Goal: Task Accomplishment & Management: Complete application form

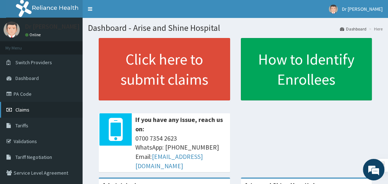
click at [24, 111] on span "Claims" at bounding box center [22, 110] width 14 height 6
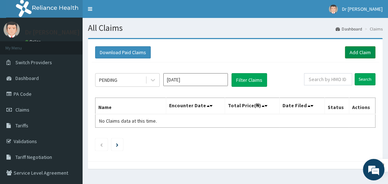
click at [352, 55] on link "Add Claim" at bounding box center [360, 52] width 31 height 12
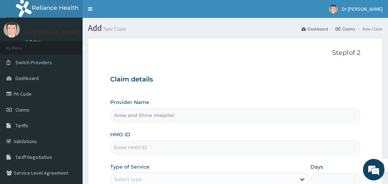
type input "Arise and Shine Hospital"
click at [167, 150] on input "HMO ID" at bounding box center [235, 148] width 250 height 14
type input "GSV/10342/A"
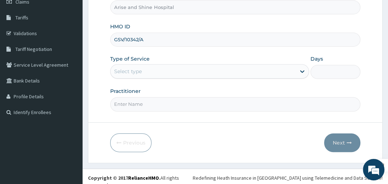
scroll to position [110, 0]
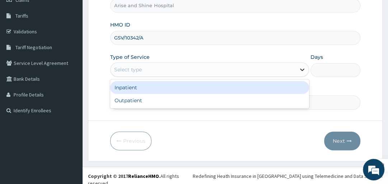
click at [303, 68] on icon at bounding box center [302, 69] width 7 height 7
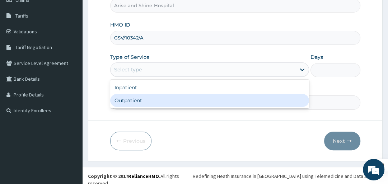
click at [284, 98] on div "Outpatient" at bounding box center [209, 100] width 199 height 13
type input "1"
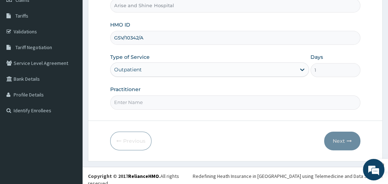
click at [177, 105] on input "Practitioner" at bounding box center [235, 103] width 250 height 14
type input "gp"
click at [343, 139] on button "Next" at bounding box center [342, 141] width 36 height 19
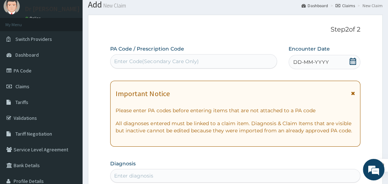
scroll to position [18, 0]
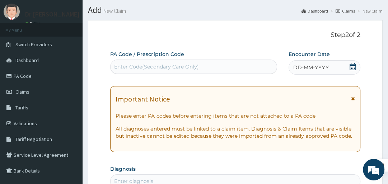
click at [175, 65] on div "Enter Code(Secondary Care Only)" at bounding box center [156, 66] width 84 height 7
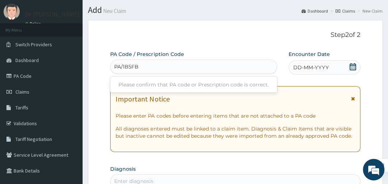
type input "PA/1B5FBA"
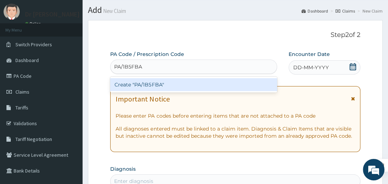
click at [186, 84] on div "Create "PA/1B5FBA"" at bounding box center [193, 84] width 167 height 13
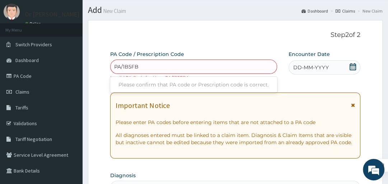
type input "PA/1B5FBA"
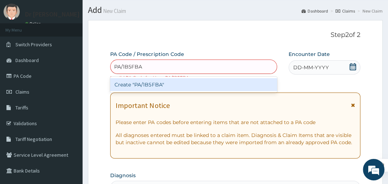
click at [169, 84] on div "Create "PA/1B5FBA"" at bounding box center [193, 84] width 167 height 13
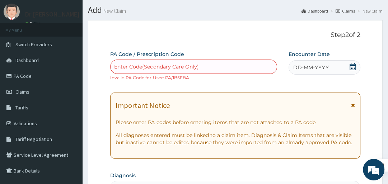
click at [125, 64] on div "Enter Code(Secondary Care Only)" at bounding box center [156, 66] width 84 height 7
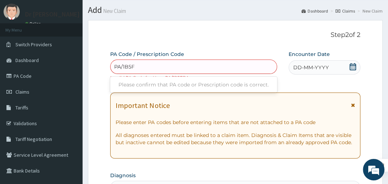
type input "PA/1B5FB"
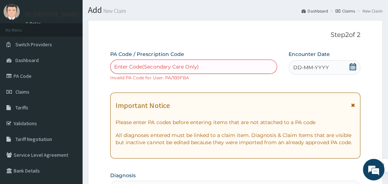
click at [144, 68] on div "Enter Code(Secondary Care Only)" at bounding box center [194, 66] width 166 height 11
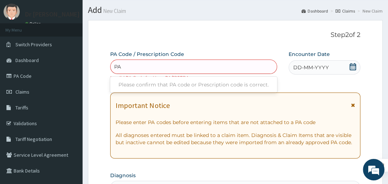
type input "P"
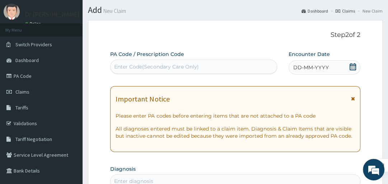
click at [124, 64] on div "Enter Code(Secondary Care Only)" at bounding box center [156, 66] width 84 height 7
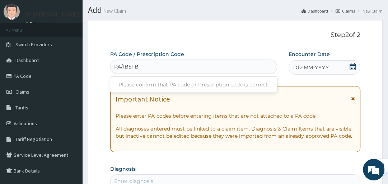
type input "PA/1B5FBA"
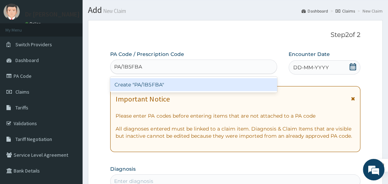
click at [136, 87] on div "Create "PA/1B5FBA"" at bounding box center [193, 84] width 167 height 13
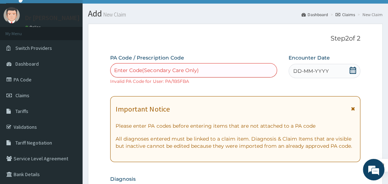
scroll to position [0, 0]
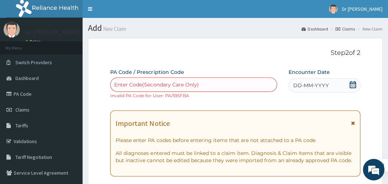
click at [353, 86] on icon at bounding box center [353, 84] width 7 height 7
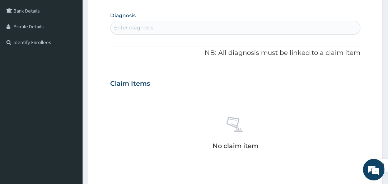
scroll to position [153, 0]
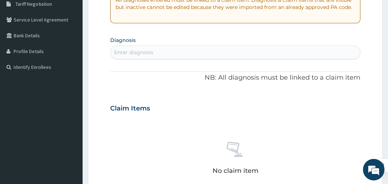
click at [171, 49] on div "Enter diagnosis" at bounding box center [235, 52] width 249 height 11
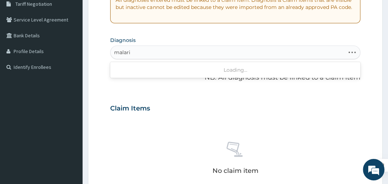
type input "malaria"
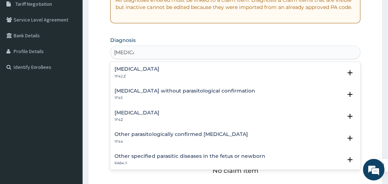
click at [159, 114] on h4 "Malaria, unspecified" at bounding box center [137, 112] width 45 height 5
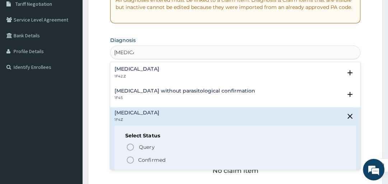
click at [127, 161] on circle "status option filled" at bounding box center [130, 160] width 6 height 6
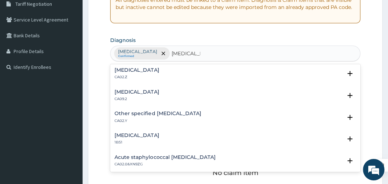
scroll to position [0, 0]
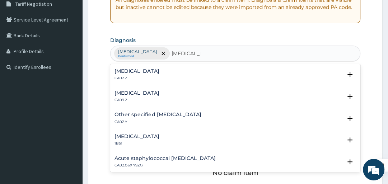
click at [158, 94] on h4 "Chronic pharyngitis" at bounding box center [137, 93] width 45 height 5
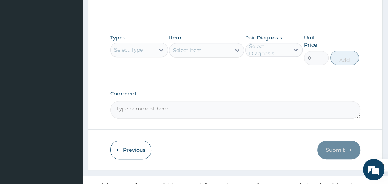
scroll to position [347, 0]
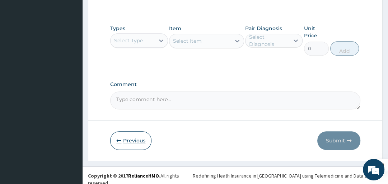
type input "pharyngitis"
click at [129, 137] on button "Previous" at bounding box center [130, 140] width 41 height 19
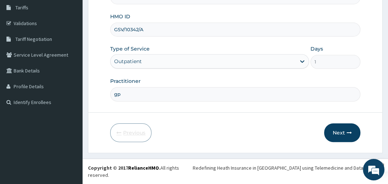
scroll to position [110, 0]
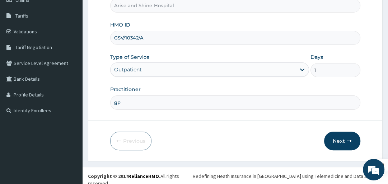
click at [148, 37] on input "GSV/10342/A" at bounding box center [235, 38] width 250 height 14
type input "G"
type input "wbs/10082/a"
click at [340, 139] on button "Next" at bounding box center [342, 141] width 36 height 19
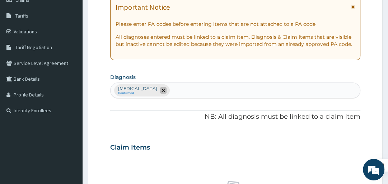
click at [165, 89] on icon "remove selection option" at bounding box center [164, 91] width 4 height 4
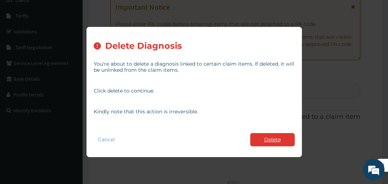
click at [273, 142] on button "Delete" at bounding box center [272, 139] width 45 height 13
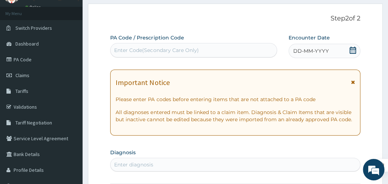
scroll to position [29, 0]
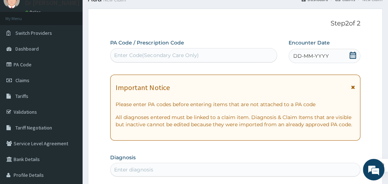
click at [218, 53] on div "Enter Code(Secondary Care Only)" at bounding box center [194, 55] width 166 height 11
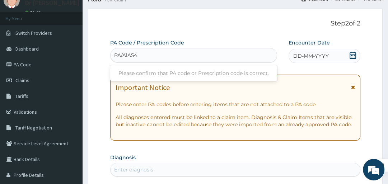
type input "PA/A1A54F"
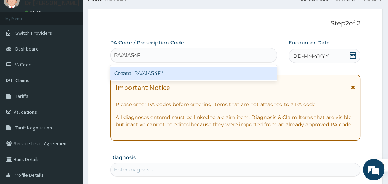
click at [269, 71] on div "Create "PA/A1A54F"" at bounding box center [193, 73] width 167 height 13
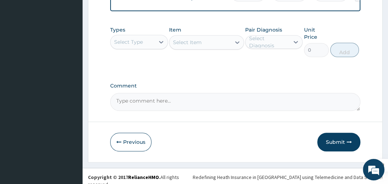
scroll to position [458, 0]
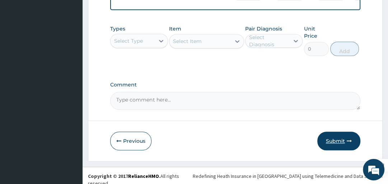
click at [334, 140] on button "Submit" at bounding box center [339, 141] width 43 height 19
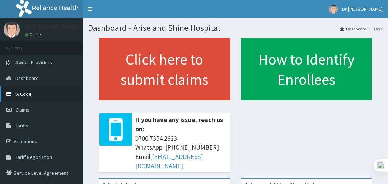
click at [26, 93] on link "PA Code" at bounding box center [41, 94] width 83 height 16
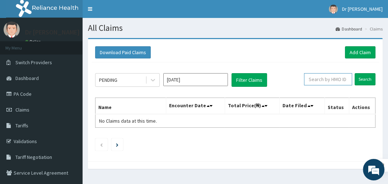
click at [337, 79] on input "text" at bounding box center [328, 79] width 48 height 12
type input "wbs/10082/a"
click at [369, 79] on input "Search" at bounding box center [365, 79] width 21 height 12
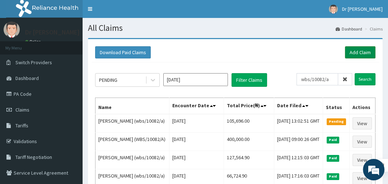
click at [357, 51] on link "Add Claim" at bounding box center [360, 52] width 31 height 12
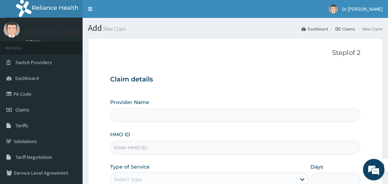
click at [154, 151] on input "HMO ID" at bounding box center [235, 148] width 250 height 14
type input "Arise and Shine Hospital"
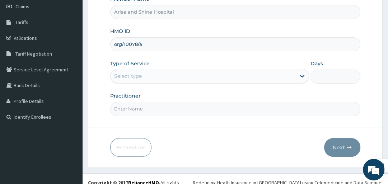
scroll to position [107, 0]
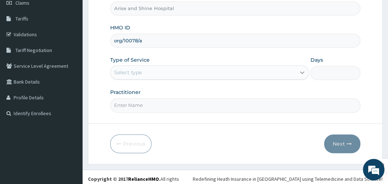
type input "org/10078/a"
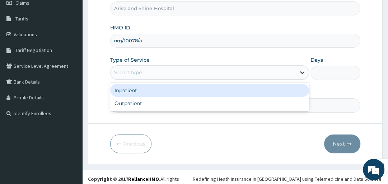
click at [301, 73] on icon at bounding box center [302, 73] width 4 height 3
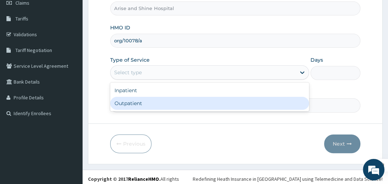
click at [286, 101] on div "Outpatient" at bounding box center [209, 103] width 199 height 13
type input "1"
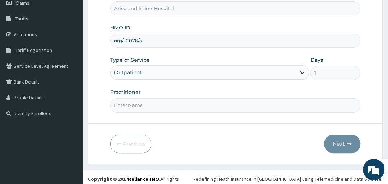
click at [295, 107] on input "Practitioner" at bounding box center [235, 105] width 250 height 14
type input "gp"
click at [341, 146] on button "Next" at bounding box center [342, 144] width 36 height 19
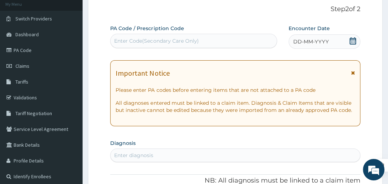
scroll to position [27, 0]
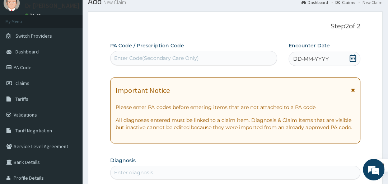
click at [211, 57] on div "Enter Code(Secondary Care Only)" at bounding box center [194, 57] width 166 height 11
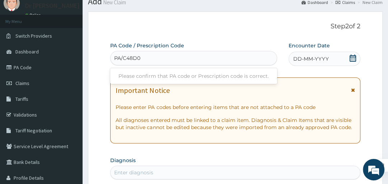
type input "PA/C48D0D"
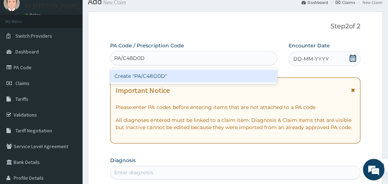
click at [196, 77] on div "Create "PA/C48D0D"" at bounding box center [193, 76] width 167 height 13
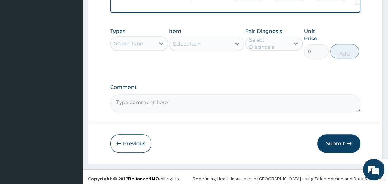
scroll to position [483, 0]
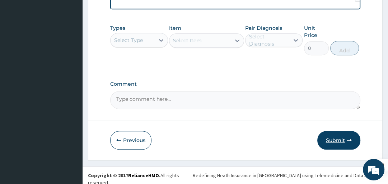
click at [345, 144] on button "Submit" at bounding box center [339, 140] width 43 height 19
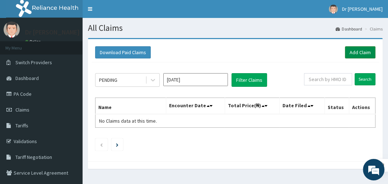
click at [357, 53] on link "Add Claim" at bounding box center [360, 52] width 31 height 12
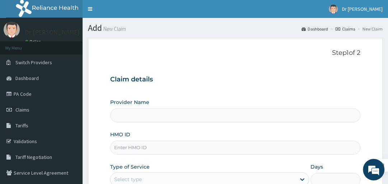
type input "Arise and Shine Hospital"
click at [162, 148] on input "HMO ID" at bounding box center [235, 148] width 250 height 14
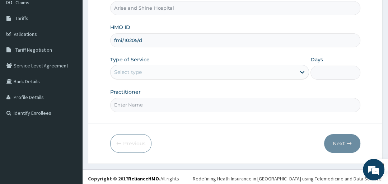
scroll to position [110, 0]
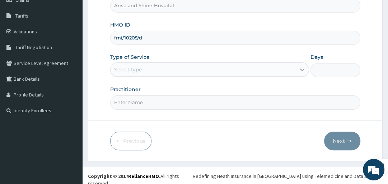
type input "fmi/10205/d"
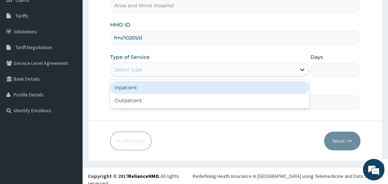
click at [300, 68] on icon at bounding box center [302, 69] width 7 height 7
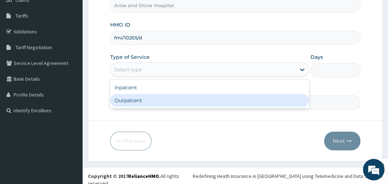
click at [284, 100] on div "Outpatient" at bounding box center [209, 100] width 199 height 13
type input "1"
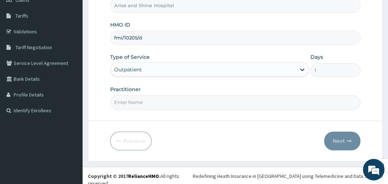
click at [238, 103] on input "Practitioner" at bounding box center [235, 103] width 250 height 14
type input "gp"
click at [341, 139] on button "Next" at bounding box center [342, 141] width 36 height 19
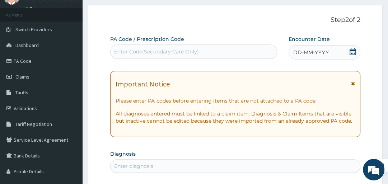
scroll to position [29, 0]
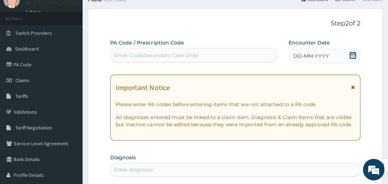
click at [218, 54] on div "Enter Code(Secondary Care Only)" at bounding box center [194, 55] width 166 height 11
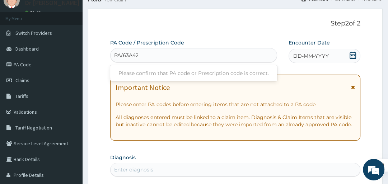
type input "PA/63A425"
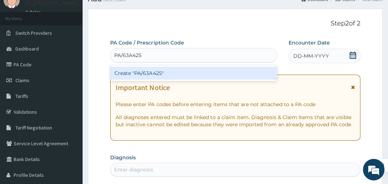
click at [214, 72] on div "Create "PA/63A425"" at bounding box center [193, 73] width 167 height 13
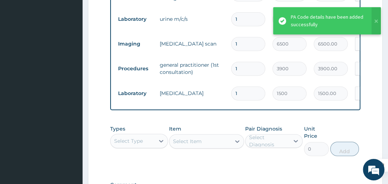
scroll to position [458, 0]
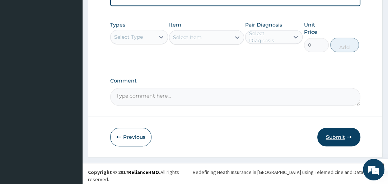
click at [344, 143] on button "Submit" at bounding box center [339, 137] width 43 height 19
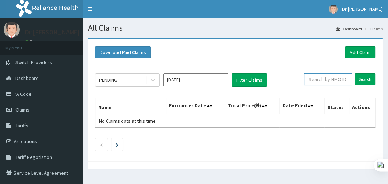
click at [339, 78] on input "text" at bounding box center [328, 79] width 48 height 12
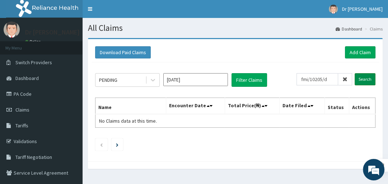
click at [365, 80] on input "Search" at bounding box center [365, 79] width 21 height 12
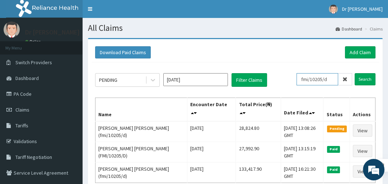
click at [334, 78] on input "fmi/10205/d" at bounding box center [318, 79] width 42 height 12
type input "f"
type input "org/10078/a"
click at [367, 78] on input "Search" at bounding box center [365, 79] width 21 height 12
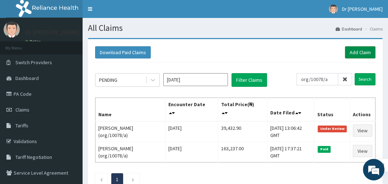
click at [357, 52] on link "Add Claim" at bounding box center [360, 52] width 31 height 12
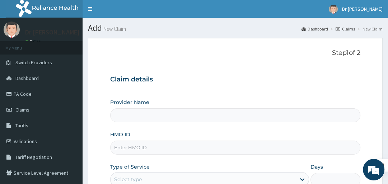
type input "Arise and Shine Hospital"
click at [173, 151] on input "HMO ID" at bounding box center [235, 148] width 250 height 14
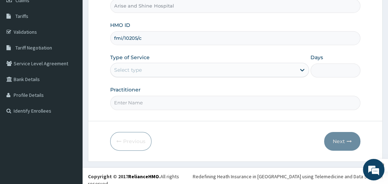
scroll to position [110, 0]
type input "fmi/10205/c"
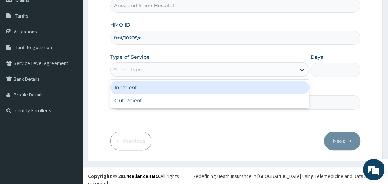
click at [299, 68] on icon at bounding box center [302, 69] width 7 height 7
click at [282, 89] on div "Inpatient" at bounding box center [209, 87] width 199 height 13
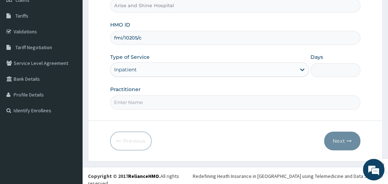
click at [333, 69] on input "Days" at bounding box center [336, 70] width 50 height 14
type input "4"
click at [177, 104] on input "Practitioner" at bounding box center [235, 103] width 250 height 14
type input "paediatric"
click at [338, 140] on button "Next" at bounding box center [342, 141] width 36 height 19
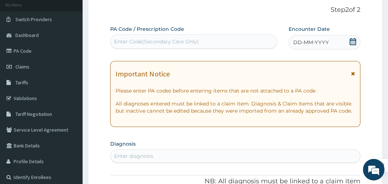
scroll to position [41, 0]
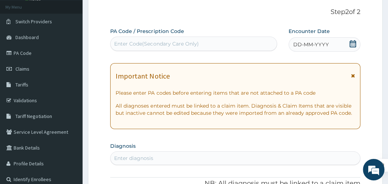
click at [210, 43] on div "Enter Code(Secondary Care Only)" at bounding box center [194, 43] width 166 height 11
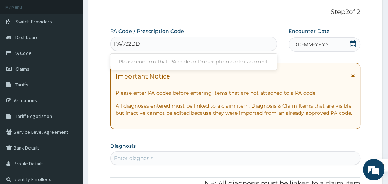
type input "PA/732DD3"
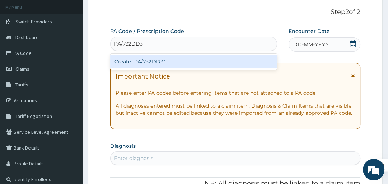
click at [205, 61] on div "Create "PA/732DD3"" at bounding box center [193, 61] width 167 height 13
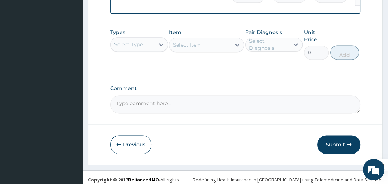
scroll to position [693, 0]
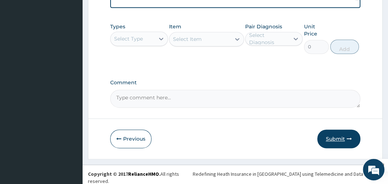
click at [341, 142] on button "Submit" at bounding box center [339, 139] width 43 height 19
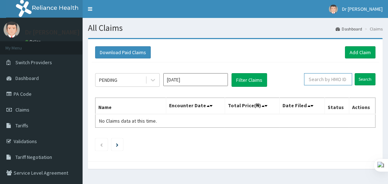
click at [328, 80] on input "text" at bounding box center [328, 79] width 48 height 12
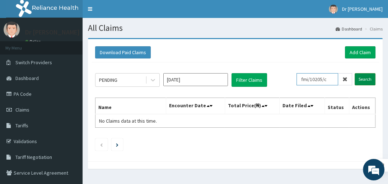
type input "fmi/10205/c"
click at [362, 79] on input "Search" at bounding box center [365, 79] width 21 height 12
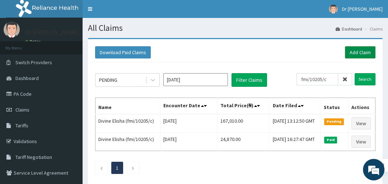
click at [356, 49] on link "Add Claim" at bounding box center [360, 52] width 31 height 12
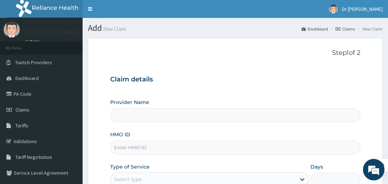
click at [176, 151] on input "HMO ID" at bounding box center [235, 148] width 250 height 14
type input "Arise and Shine Hospital"
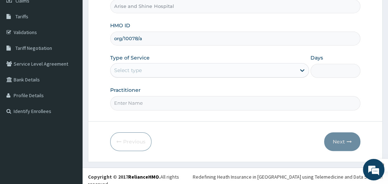
scroll to position [110, 0]
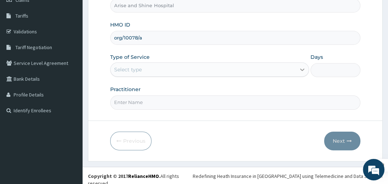
type input "org/10078/a"
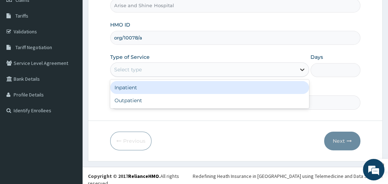
click at [302, 70] on icon at bounding box center [302, 69] width 7 height 7
click at [292, 87] on div "Inpatient" at bounding box center [209, 87] width 199 height 13
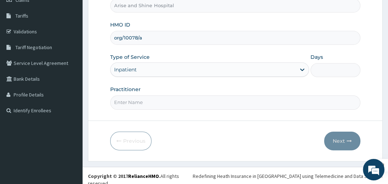
click at [326, 71] on input "Days" at bounding box center [336, 70] width 50 height 14
type input "3"
click at [307, 101] on input "Practitioner" at bounding box center [235, 103] width 250 height 14
type input "physician"
click at [341, 139] on button "Next" at bounding box center [342, 141] width 36 height 19
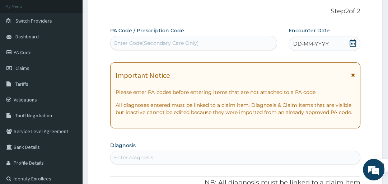
scroll to position [41, 0]
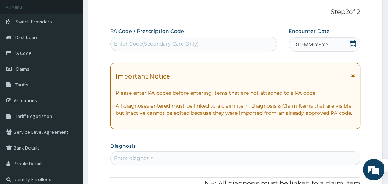
click at [175, 46] on div "Enter Code(Secondary Care Only)" at bounding box center [156, 43] width 84 height 7
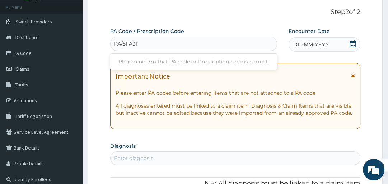
type input "PA/5FA318"
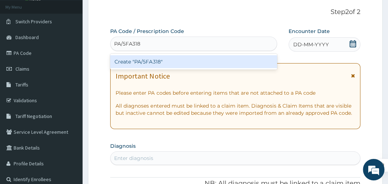
click at [166, 65] on div "Create "PA/5FA318"" at bounding box center [193, 61] width 167 height 13
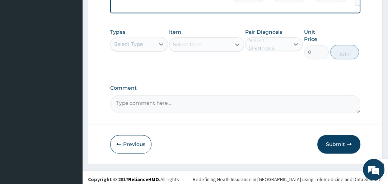
scroll to position [668, 0]
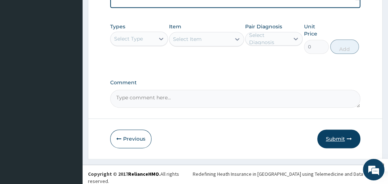
click at [336, 142] on button "Submit" at bounding box center [339, 139] width 43 height 19
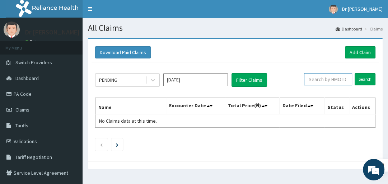
click at [332, 82] on input "text" at bounding box center [328, 79] width 48 height 12
type input "org/10078/a"
click at [365, 79] on input "Search" at bounding box center [365, 79] width 21 height 12
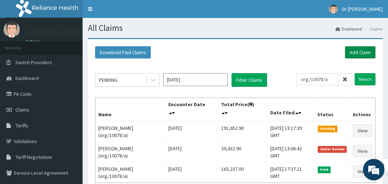
click at [365, 52] on link "Add Claim" at bounding box center [360, 52] width 31 height 12
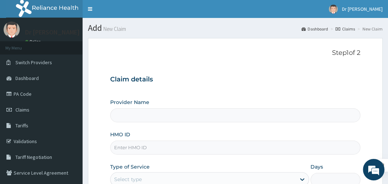
type input "Arise and Shine Hospital"
click at [192, 150] on input "HMO ID" at bounding box center [235, 148] width 250 height 14
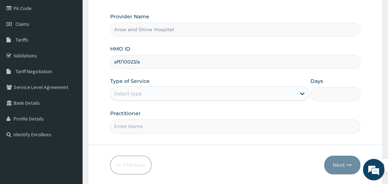
scroll to position [103, 0]
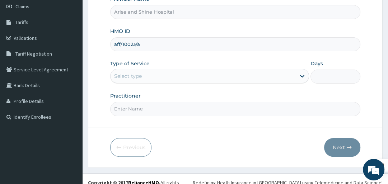
type input "aff/10023/a"
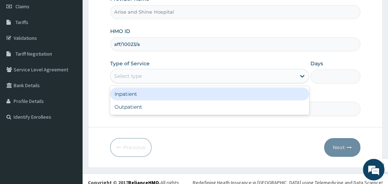
click at [171, 77] on div "Select type" at bounding box center [203, 75] width 185 height 11
click at [174, 95] on div "Inpatient" at bounding box center [209, 94] width 199 height 13
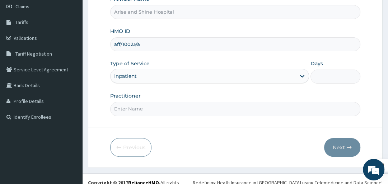
click at [329, 75] on input "Days" at bounding box center [336, 77] width 50 height 14
type input "3"
click at [250, 106] on input "Practitioner" at bounding box center [235, 109] width 250 height 14
type input "physician"
click at [342, 148] on button "Next" at bounding box center [342, 147] width 36 height 19
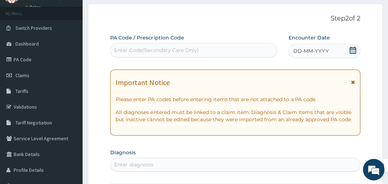
scroll to position [34, 0]
click at [246, 52] on div "Enter Code(Secondary Care Only)" at bounding box center [194, 50] width 166 height 11
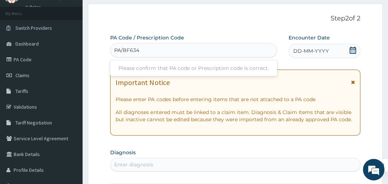
type input "PA/BF6347"
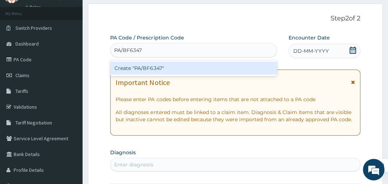
click at [244, 68] on div "Create "PA/BF6347"" at bounding box center [193, 68] width 167 height 13
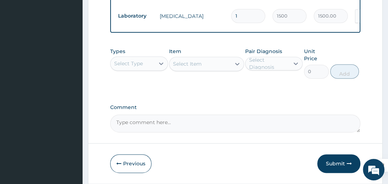
scroll to position [681, 0]
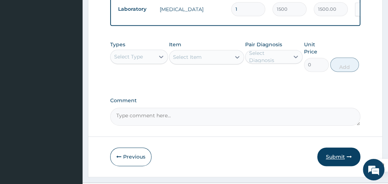
click at [330, 148] on button "Submit" at bounding box center [339, 157] width 43 height 19
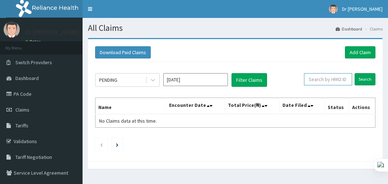
click at [333, 82] on input "text" at bounding box center [328, 79] width 48 height 12
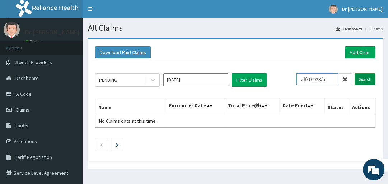
type input "aff/10023/a"
click at [367, 77] on input "Search" at bounding box center [365, 79] width 21 height 12
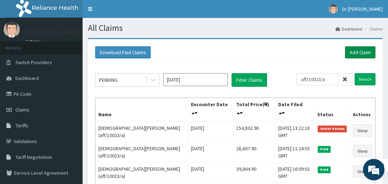
click at [358, 52] on link "Add Claim" at bounding box center [360, 52] width 31 height 12
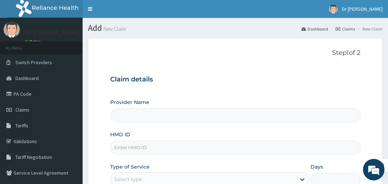
click at [173, 148] on input "HMO ID" at bounding box center [235, 148] width 250 height 14
type input "Arise and Shine Hospital"
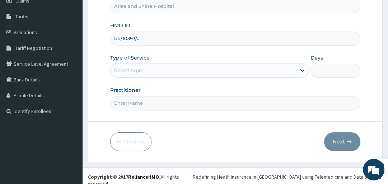
scroll to position [110, 0]
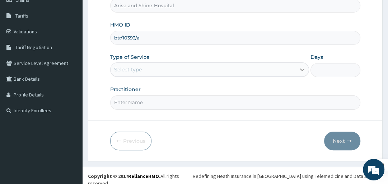
type input "btr/10393/a"
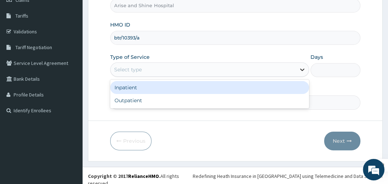
click at [302, 71] on icon at bounding box center [302, 69] width 7 height 7
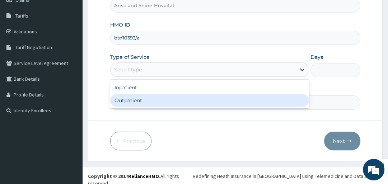
click at [282, 104] on div "Outpatient" at bounding box center [209, 100] width 199 height 13
type input "1"
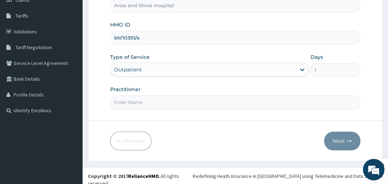
click at [299, 105] on input "Practitioner" at bounding box center [235, 103] width 250 height 14
type input "gp"
click at [342, 141] on button "Next" at bounding box center [342, 141] width 36 height 19
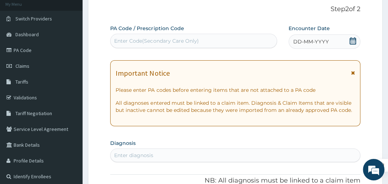
scroll to position [41, 0]
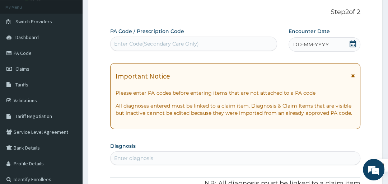
click at [182, 42] on div "Enter Code(Secondary Care Only)" at bounding box center [156, 43] width 84 height 7
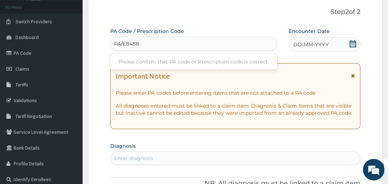
type input "PA/E84882"
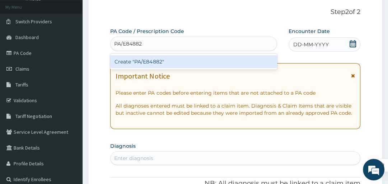
click at [182, 61] on div "Create "PA/E84882"" at bounding box center [193, 61] width 167 height 13
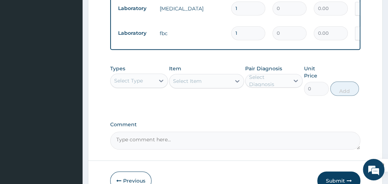
scroll to position [532, 0]
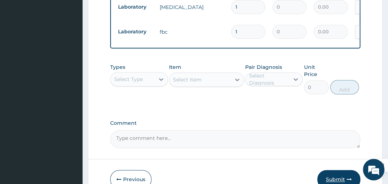
click at [342, 178] on button "Submit" at bounding box center [339, 179] width 43 height 19
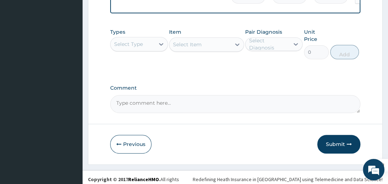
scroll to position [570, 0]
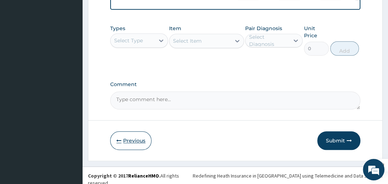
click at [129, 142] on button "Previous" at bounding box center [130, 140] width 41 height 19
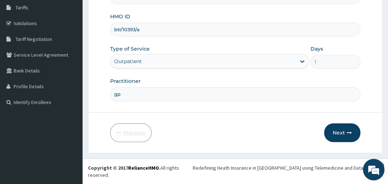
scroll to position [110, 0]
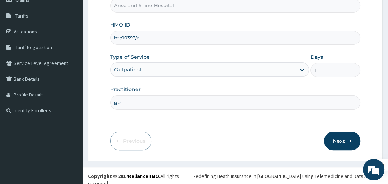
click at [139, 37] on input "btr/10393/a" at bounding box center [235, 38] width 250 height 14
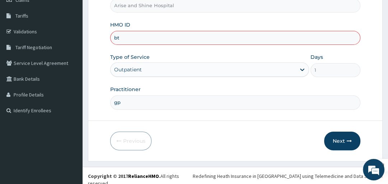
type input "b"
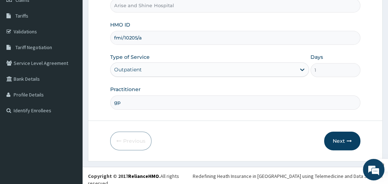
type input "fmi/10205/a"
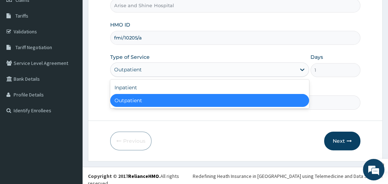
click at [154, 69] on div "Outpatient" at bounding box center [203, 69] width 185 height 11
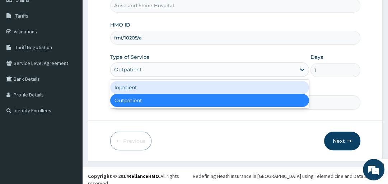
click at [150, 88] on div "Inpatient" at bounding box center [209, 87] width 199 height 13
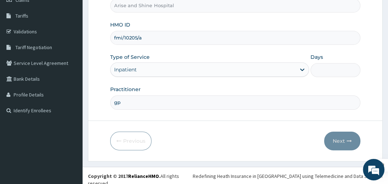
click at [144, 106] on input "gp" at bounding box center [235, 103] width 250 height 14
type input "g"
type input "physician"
click at [333, 70] on input "Days" at bounding box center [336, 70] width 50 height 14
type input "4"
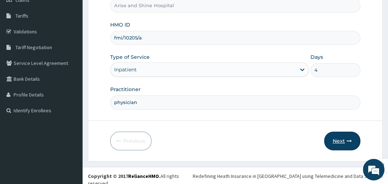
click at [343, 138] on button "Next" at bounding box center [342, 141] width 36 height 19
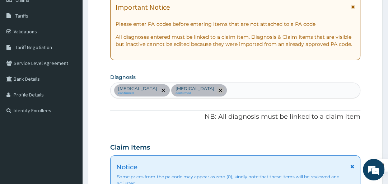
click at [219, 89] on icon "remove selection option" at bounding box center [221, 91] width 4 height 4
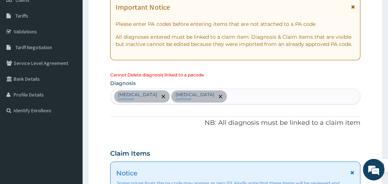
click at [162, 98] on icon "remove selection option" at bounding box center [164, 97] width 4 height 4
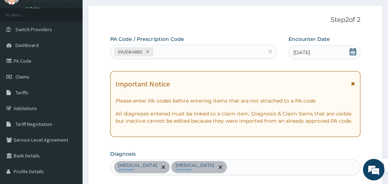
scroll to position [29, 0]
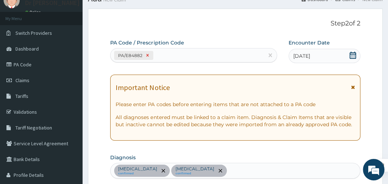
click at [148, 53] on icon at bounding box center [147, 55] width 5 height 5
click at [151, 52] on div "Enter Code(Secondary Care Only)" at bounding box center [156, 55] width 84 height 7
click at [356, 54] on icon at bounding box center [353, 55] width 7 height 7
click at [353, 55] on icon at bounding box center [353, 55] width 6 height 7
click at [181, 60] on div "Enter Code(Secondary Care Only)" at bounding box center [194, 55] width 166 height 11
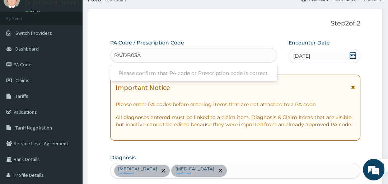
type input "PA/DB03AB"
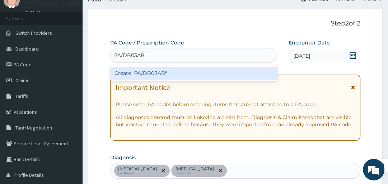
click at [181, 78] on div "Create "PA/DB03AB"" at bounding box center [193, 73] width 167 height 13
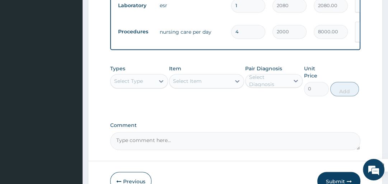
scroll to position [870, 0]
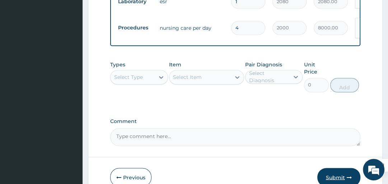
click at [337, 168] on button "Submit" at bounding box center [339, 177] width 43 height 19
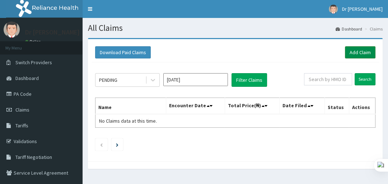
click at [364, 51] on link "Add Claim" at bounding box center [360, 52] width 31 height 12
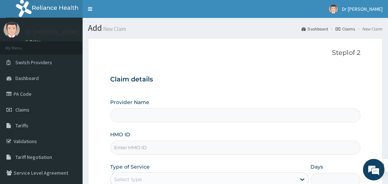
type input "Arise and Shine Hospital"
click at [153, 151] on input "HMO ID" at bounding box center [235, 148] width 250 height 14
type input "w"
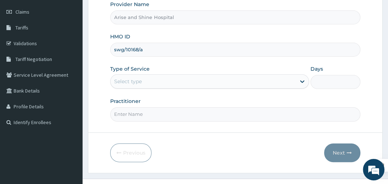
scroll to position [103, 0]
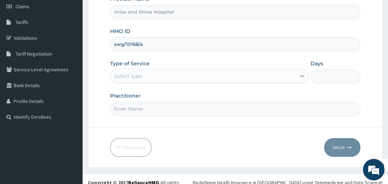
type input "swg/10168/a"
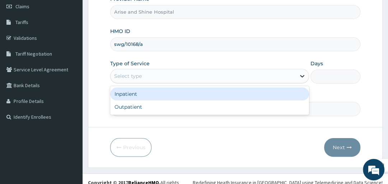
click at [305, 75] on icon at bounding box center [302, 76] width 7 height 7
click at [281, 92] on div "Inpatient" at bounding box center [209, 94] width 199 height 13
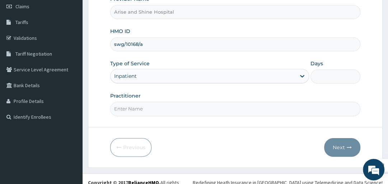
click at [328, 78] on input "Days" at bounding box center [336, 77] width 50 height 14
type input "4"
click at [167, 108] on input "Practitioner" at bounding box center [235, 109] width 250 height 14
type input "physician"
click at [338, 147] on button "Next" at bounding box center [342, 147] width 36 height 19
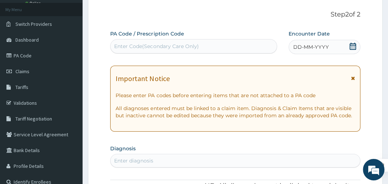
scroll to position [34, 0]
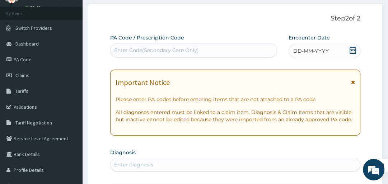
click at [198, 50] on div "Enter Code(Secondary Care Only)" at bounding box center [156, 50] width 84 height 7
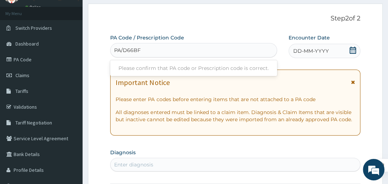
type input "PA/D66BF8"
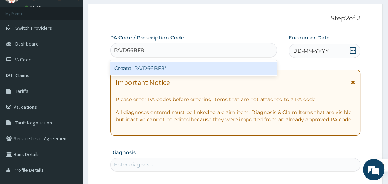
click at [194, 68] on div "Create "PA/D66BF8"" at bounding box center [193, 68] width 167 height 13
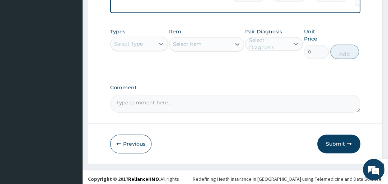
scroll to position [740, 0]
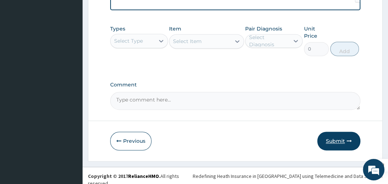
click at [327, 140] on button "Submit" at bounding box center [339, 141] width 43 height 19
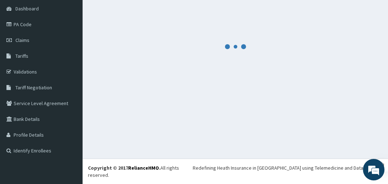
scroll to position [63, 0]
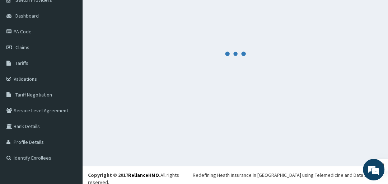
click at [327, 140] on div "Add New Claim Dashboard Claims New Claim" at bounding box center [236, 60] width 306 height 210
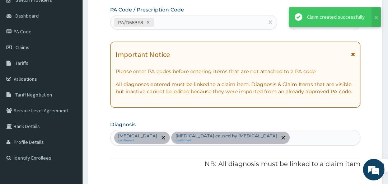
scroll to position [740, 0]
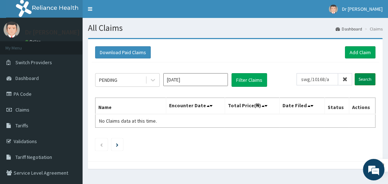
click at [368, 80] on input "Search" at bounding box center [365, 79] width 21 height 12
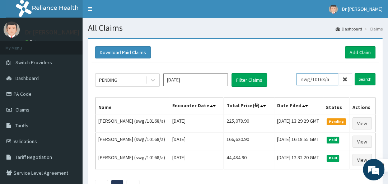
click at [334, 80] on input "swg/10168/a" at bounding box center [318, 79] width 42 height 12
type input "s"
type input "fmi/10205/a"
click at [369, 79] on input "Search" at bounding box center [365, 79] width 21 height 12
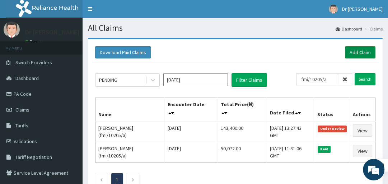
click at [359, 51] on link "Add Claim" at bounding box center [360, 52] width 31 height 12
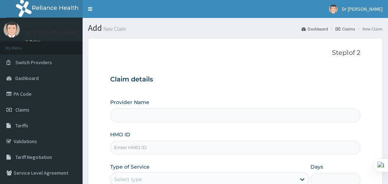
drag, startPoint x: 0, startPoint y: 0, endPoint x: 157, endPoint y: 149, distance: 216.7
click at [157, 149] on input "HMO ID" at bounding box center [235, 148] width 250 height 14
type input "Arise and Shine Hospital"
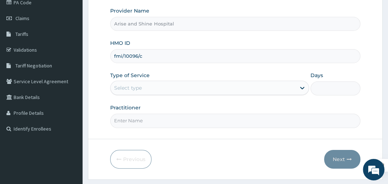
scroll to position [92, 0]
type input "fmi/10096/c"
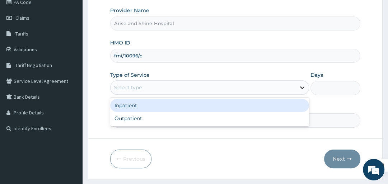
click at [302, 87] on icon at bounding box center [302, 87] width 7 height 7
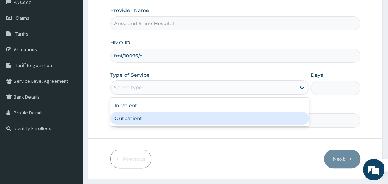
click at [271, 121] on div "Outpatient" at bounding box center [209, 118] width 199 height 13
type input "1"
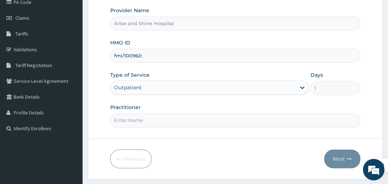
click at [254, 124] on input "Practitioner" at bounding box center [235, 121] width 250 height 14
type input "gp"
click at [335, 158] on button "Next" at bounding box center [342, 159] width 36 height 19
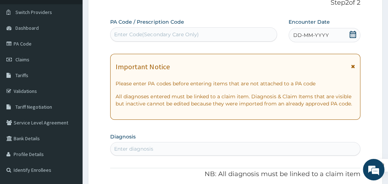
scroll to position [34, 0]
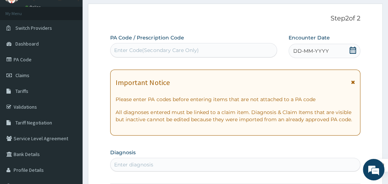
click at [219, 50] on div "Enter Code(Secondary Care Only)" at bounding box center [194, 50] width 166 height 11
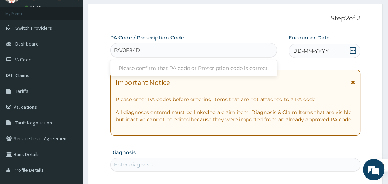
type input "PA/0E84D2"
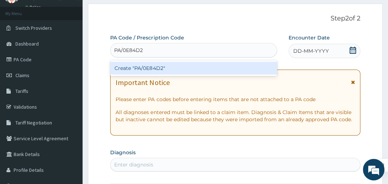
click at [216, 65] on div "Create "PA/0E84D2"" at bounding box center [193, 68] width 167 height 13
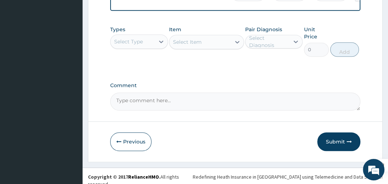
scroll to position [483, 0]
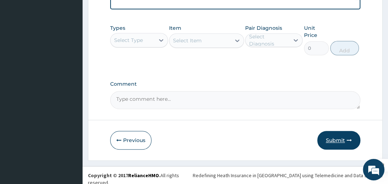
click at [331, 141] on button "Submit" at bounding box center [339, 140] width 43 height 19
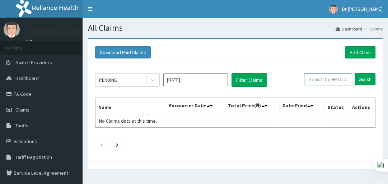
click at [330, 83] on input "text" at bounding box center [328, 79] width 48 height 12
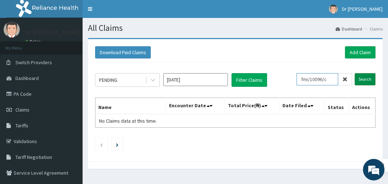
type input "fmi/10096/c"
click at [364, 80] on input "Search" at bounding box center [365, 79] width 21 height 12
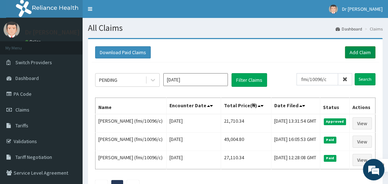
click at [357, 50] on link "Add Claim" at bounding box center [360, 52] width 31 height 12
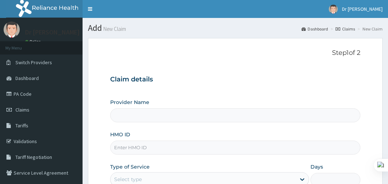
click at [160, 147] on input "HMO ID" at bounding box center [235, 148] width 250 height 14
type input "me"
type input "Arise and Shine Hospital"
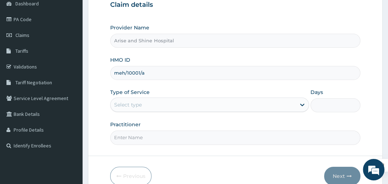
scroll to position [80, 0]
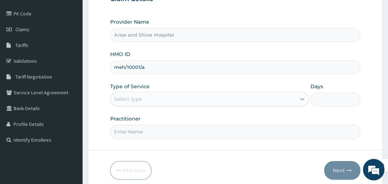
type input "meh/10001/a"
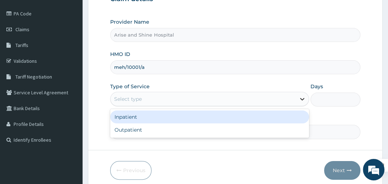
click at [303, 100] on icon at bounding box center [302, 99] width 4 height 3
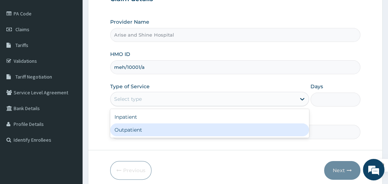
click at [287, 134] on div "Outpatient" at bounding box center [209, 130] width 199 height 13
type input "1"
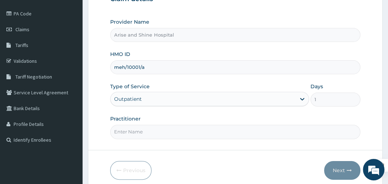
click at [165, 130] on input "Practitioner" at bounding box center [235, 132] width 250 height 14
type input "gp"
click at [344, 169] on button "Next" at bounding box center [342, 170] width 36 height 19
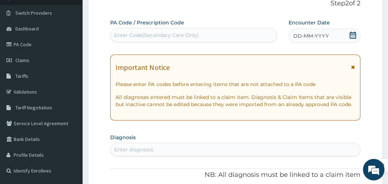
scroll to position [34, 0]
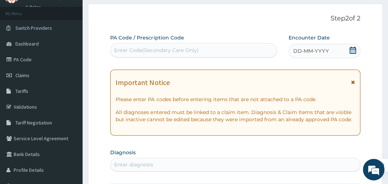
click at [201, 48] on div "Enter Code(Secondary Care Only)" at bounding box center [194, 50] width 166 height 11
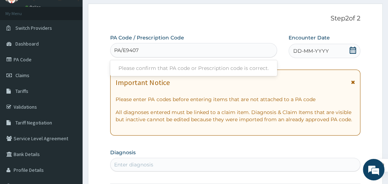
type input "PA/E9407D"
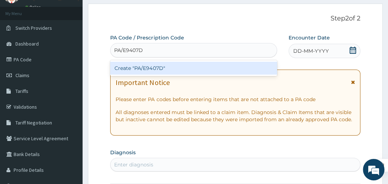
click at [196, 66] on div "Create "PA/E9407D"" at bounding box center [193, 68] width 167 height 13
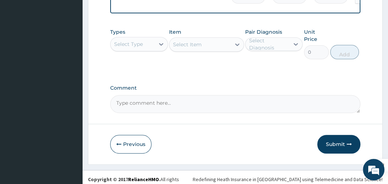
scroll to position [486, 0]
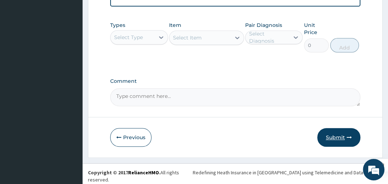
click at [339, 142] on button "Submit" at bounding box center [339, 137] width 43 height 19
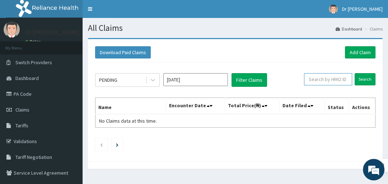
click at [324, 79] on input "text" at bounding box center [328, 79] width 48 height 12
type input "meh/10001/a"
click at [365, 78] on input "Search" at bounding box center [365, 79] width 21 height 12
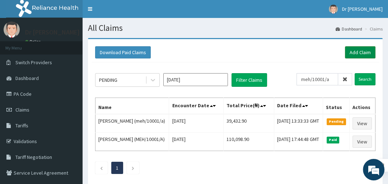
click at [356, 52] on link "Add Claim" at bounding box center [360, 52] width 31 height 12
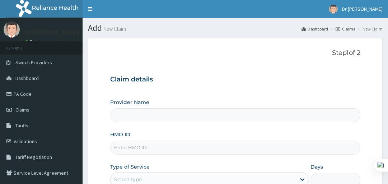
click at [162, 149] on input "HMO ID" at bounding box center [235, 148] width 250 height 14
type input "Arise and Shine Hospital"
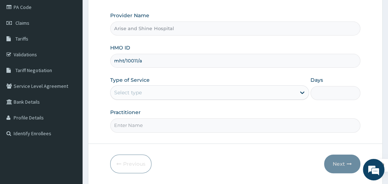
scroll to position [103, 0]
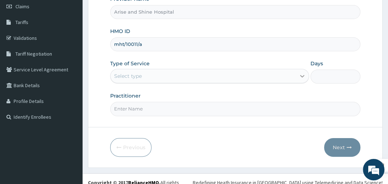
type input "mht/10011/a"
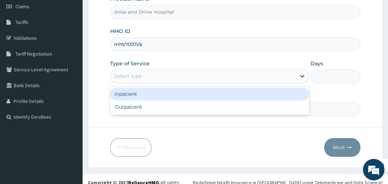
click at [303, 76] on icon at bounding box center [302, 76] width 4 height 3
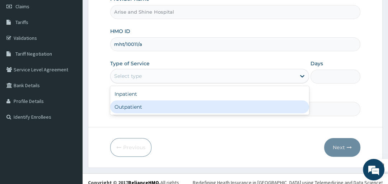
click at [290, 106] on div "Outpatient" at bounding box center [209, 107] width 199 height 13
type input "1"
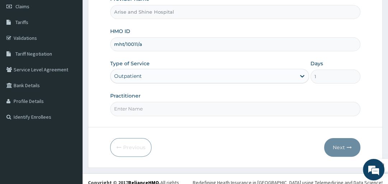
click at [286, 108] on input "Practitioner" at bounding box center [235, 109] width 250 height 14
type input "gp"
click at [342, 147] on button "Next" at bounding box center [342, 147] width 36 height 19
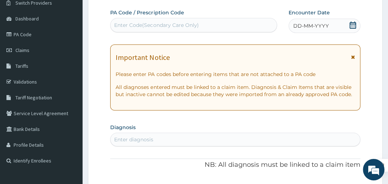
scroll to position [57, 0]
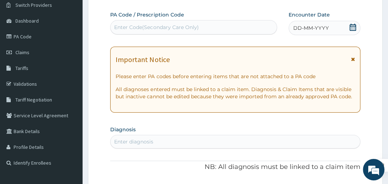
click at [222, 26] on div "Enter Code(Secondary Care Only)" at bounding box center [194, 27] width 166 height 11
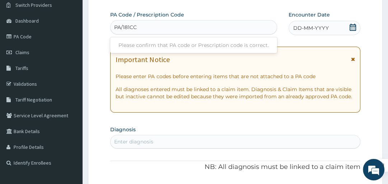
type input "PA/181CCC"
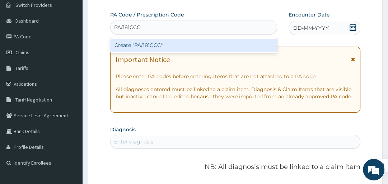
click at [208, 45] on div "Create "PA/181CCC"" at bounding box center [193, 45] width 167 height 13
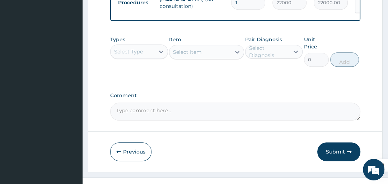
scroll to position [508, 0]
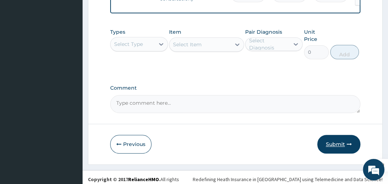
click at [343, 139] on button "Submit" at bounding box center [339, 144] width 43 height 19
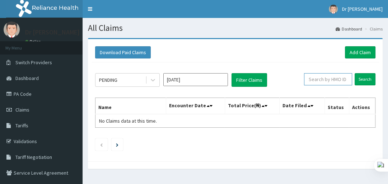
click at [337, 81] on input "text" at bounding box center [328, 79] width 48 height 12
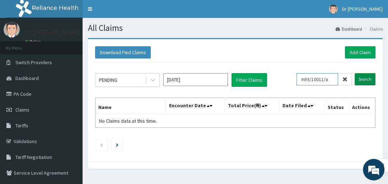
type input "mht/10011/a"
click at [362, 79] on input "Search" at bounding box center [365, 79] width 21 height 12
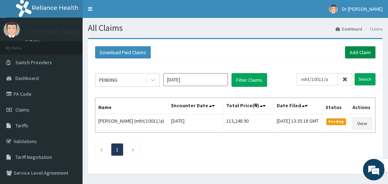
click at [365, 48] on link "Add Claim" at bounding box center [360, 52] width 31 height 12
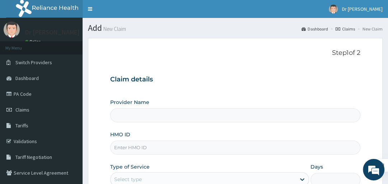
click at [161, 147] on input "HMO ID" at bounding box center [235, 148] width 250 height 14
type input "Arise and Shine Hospital"
type input "BTR/10398/A"
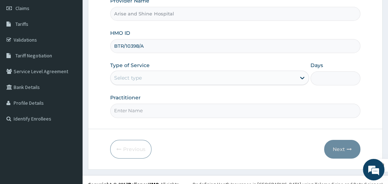
scroll to position [103, 0]
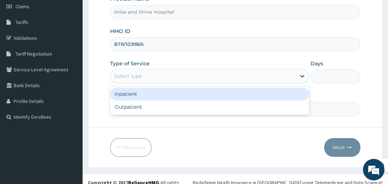
click at [301, 77] on icon at bounding box center [302, 76] width 7 height 7
click at [283, 93] on div "Inpatient" at bounding box center [209, 94] width 199 height 13
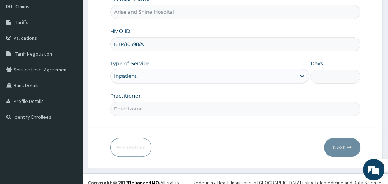
click at [342, 75] on input "Days" at bounding box center [336, 77] width 50 height 14
type input "3"
click at [260, 112] on input "Practitioner" at bounding box center [235, 109] width 250 height 14
type input "physician"
click at [341, 147] on button "Next" at bounding box center [342, 147] width 36 height 19
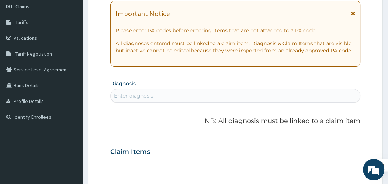
click at [388, 4] on div at bounding box center [388, 92] width 0 height 184
click at [388, 4] on html "R EL Toggle navigation Dr Jerry Dr Jerry - jerryekpoma@yahoo.com Member since J…" at bounding box center [194, 162] width 388 height 530
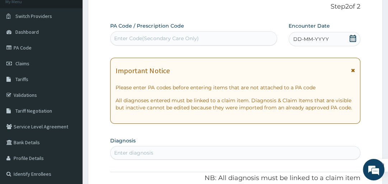
scroll to position [46, 0]
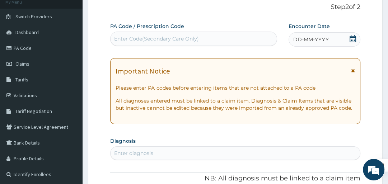
click at [209, 41] on div "Enter Code(Secondary Care Only)" at bounding box center [194, 38] width 166 height 11
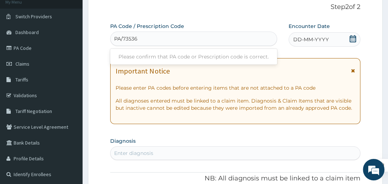
type input "PA/735363"
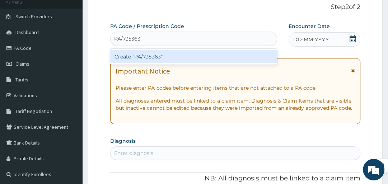
click at [200, 56] on div "Create "PA/735363"" at bounding box center [193, 56] width 167 height 13
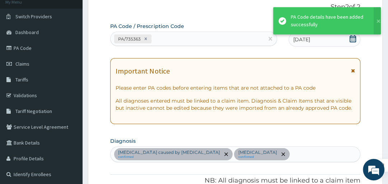
scroll to position [663, 0]
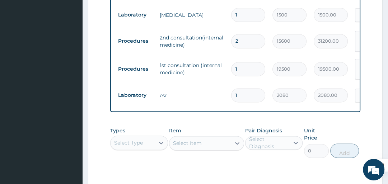
drag, startPoint x: 380, startPoint y: 16, endPoint x: 388, endPoint y: 7, distance: 11.7
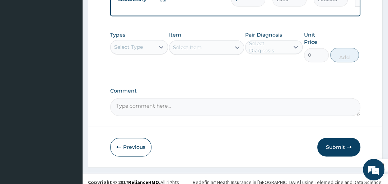
scroll to position [767, 0]
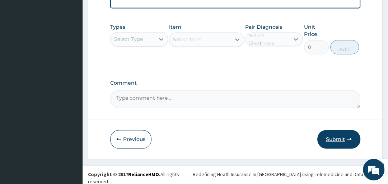
click at [337, 139] on button "Submit" at bounding box center [339, 139] width 43 height 19
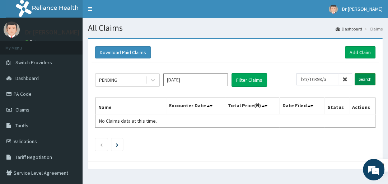
type input "btr/10398/a"
click at [365, 76] on input "Search" at bounding box center [365, 79] width 21 height 12
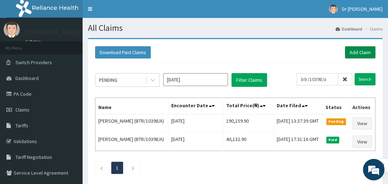
click at [357, 52] on link "Add Claim" at bounding box center [360, 52] width 31 height 12
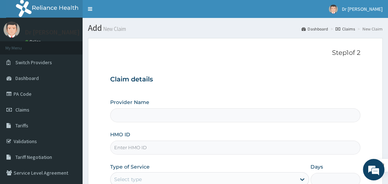
click at [168, 145] on input "HMO ID" at bounding box center [235, 148] width 250 height 14
type input "Arise and Shine Hospital"
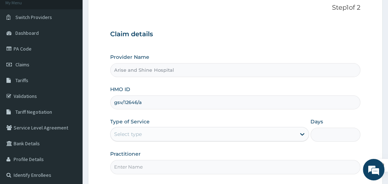
scroll to position [57, 0]
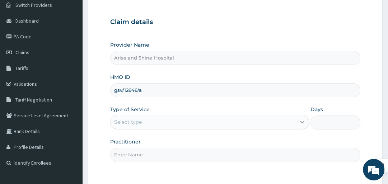
type input "gsv/12646/a"
click at [301, 122] on icon at bounding box center [302, 122] width 7 height 7
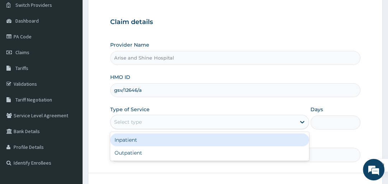
click at [288, 141] on div "Inpatient" at bounding box center [209, 140] width 199 height 13
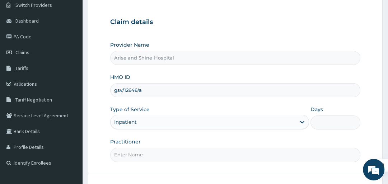
click at [337, 124] on input "Days" at bounding box center [336, 123] width 50 height 14
type input "3"
click at [272, 151] on input "Practitioner" at bounding box center [235, 155] width 250 height 14
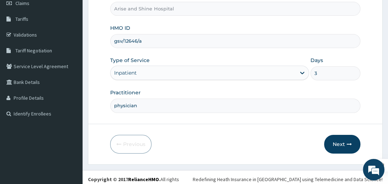
scroll to position [110, 0]
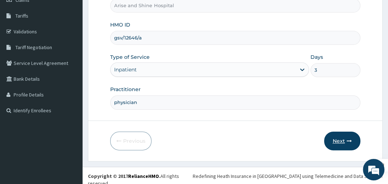
type input "physician"
click at [344, 139] on button "Next" at bounding box center [342, 141] width 36 height 19
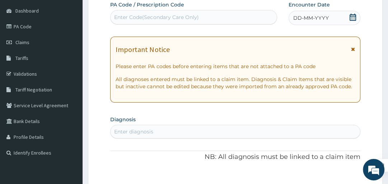
scroll to position [52, 0]
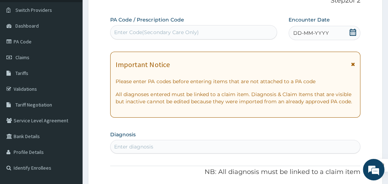
click at [235, 26] on div "Enter Code(Secondary Care Only)" at bounding box center [193, 32] width 167 height 14
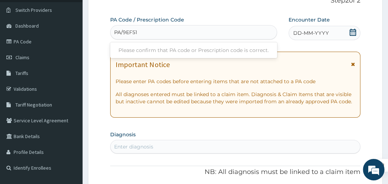
type input "PA/9EF51E"
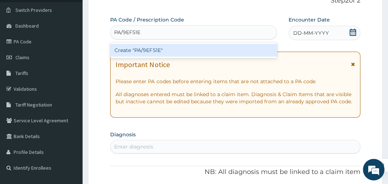
click at [218, 51] on div "Create "PA/9EF51E"" at bounding box center [193, 50] width 167 height 13
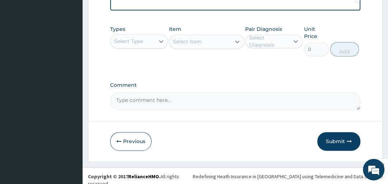
scroll to position [691, 0]
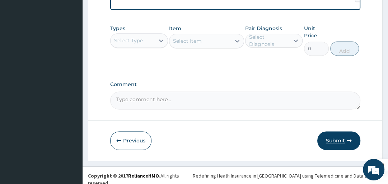
click at [335, 141] on button "Submit" at bounding box center [339, 140] width 43 height 19
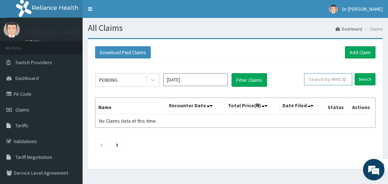
click at [328, 79] on input "text" at bounding box center [328, 79] width 48 height 12
type input "gsv/12646/a"
click at [367, 80] on input "Search" at bounding box center [365, 79] width 21 height 12
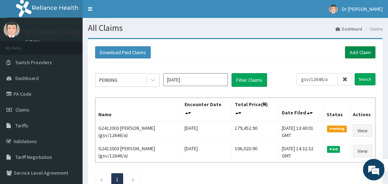
click at [361, 49] on link "Add Claim" at bounding box center [360, 52] width 31 height 12
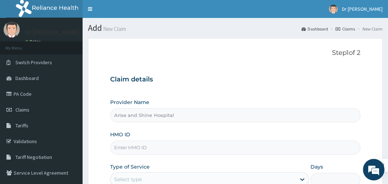
type input "Arise and Shine Hospital"
click at [159, 148] on input "HMO ID" at bounding box center [235, 148] width 250 height 14
type input "GSV/10342/A"
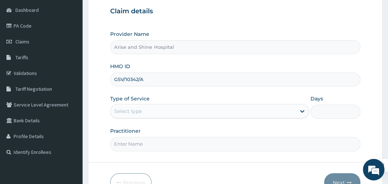
scroll to position [69, 0]
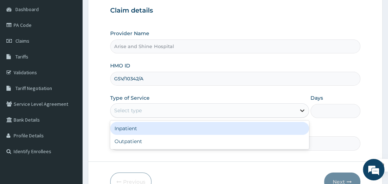
click at [302, 111] on icon at bounding box center [302, 110] width 7 height 7
click at [291, 131] on div "Inpatient" at bounding box center [209, 128] width 199 height 13
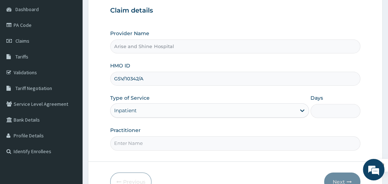
click at [339, 109] on input "Days" at bounding box center [336, 111] width 50 height 14
type input "4"
click at [171, 144] on input "Practitioner" at bounding box center [235, 144] width 250 height 14
type input "physician"
click at [342, 180] on button "Next" at bounding box center [342, 182] width 36 height 19
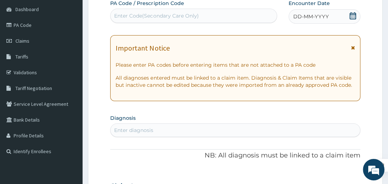
click at [139, 16] on div "Enter Code(Secondary Care Only)" at bounding box center [156, 15] width 84 height 7
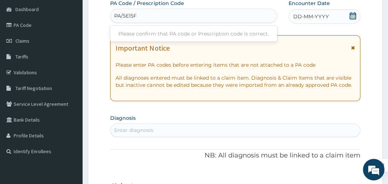
type input "PA/5E15F5"
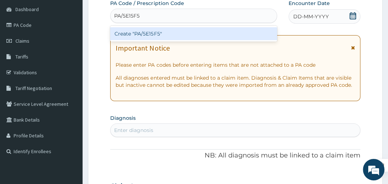
click at [135, 33] on div "Create "PA/5E15F5"" at bounding box center [193, 33] width 167 height 13
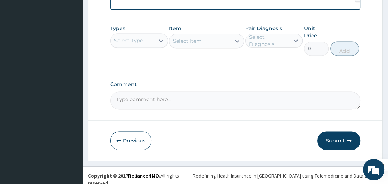
scroll to position [717, 0]
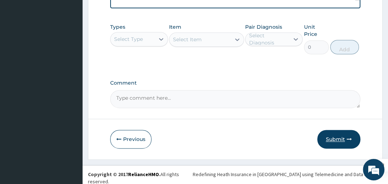
click at [340, 141] on button "Submit" at bounding box center [339, 139] width 43 height 19
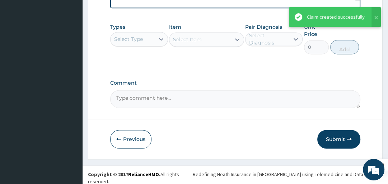
click at [340, 141] on button "Submit" at bounding box center [339, 139] width 43 height 19
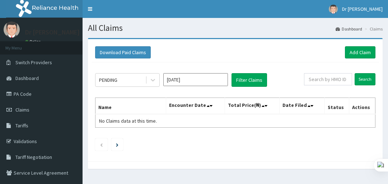
click at [318, 81] on input "text" at bounding box center [328, 79] width 48 height 12
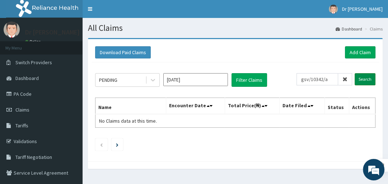
type input "gsv/10342/a"
click at [364, 78] on input "Search" at bounding box center [365, 79] width 21 height 12
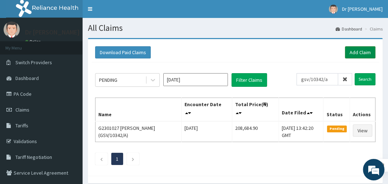
click at [352, 51] on link "Add Claim" at bounding box center [360, 52] width 31 height 12
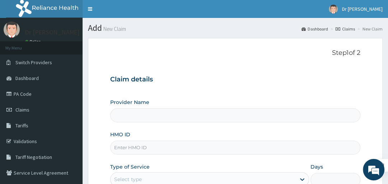
click at [158, 147] on input "HMO ID" at bounding box center [235, 148] width 250 height 14
type input "Arise and Shine Hospital"
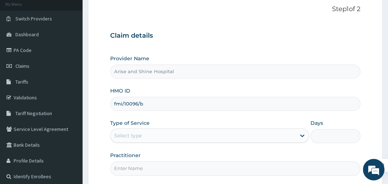
scroll to position [46, 0]
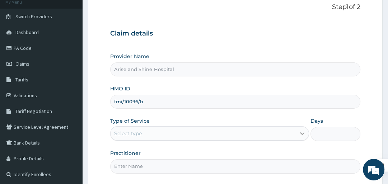
type input "fmi/10096/b"
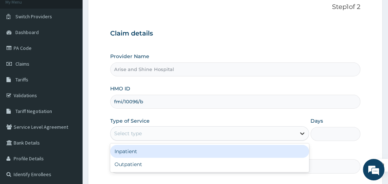
click at [300, 132] on icon at bounding box center [302, 133] width 7 height 7
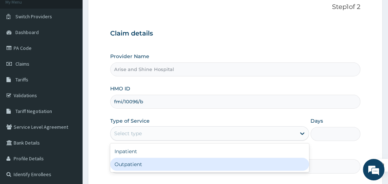
click at [277, 169] on div "Outpatient" at bounding box center [209, 164] width 199 height 13
type input "1"
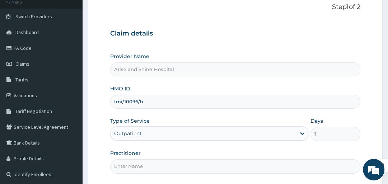
click at [211, 160] on input "Practitioner" at bounding box center [235, 166] width 250 height 14
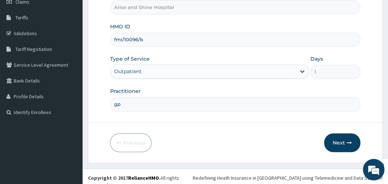
scroll to position [110, 0]
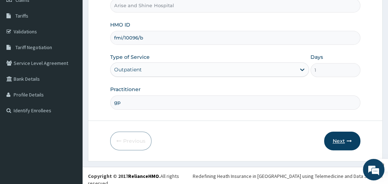
type input "gp"
click at [340, 138] on button "Next" at bounding box center [342, 141] width 36 height 19
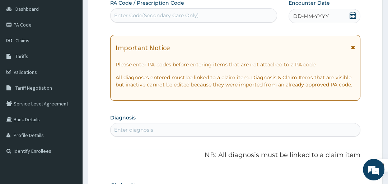
scroll to position [52, 0]
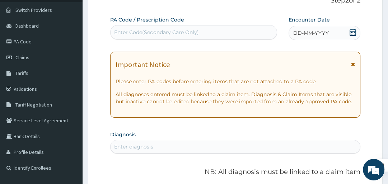
click at [194, 29] on div "Enter Code(Secondary Care Only)" at bounding box center [156, 32] width 84 height 7
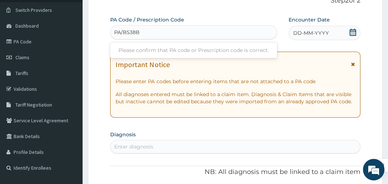
type input "PA/B538BA"
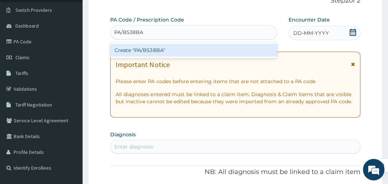
click at [188, 50] on div "Create "PA/B538BA"" at bounding box center [193, 50] width 167 height 13
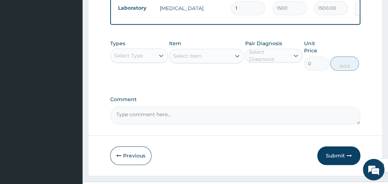
scroll to position [557, 0]
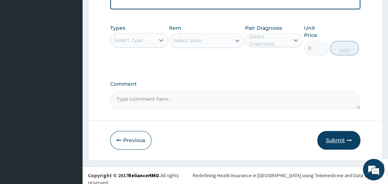
click at [337, 138] on button "Submit" at bounding box center [339, 140] width 43 height 19
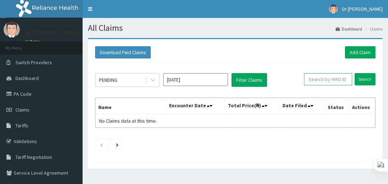
click at [315, 79] on input "text" at bounding box center [328, 79] width 48 height 12
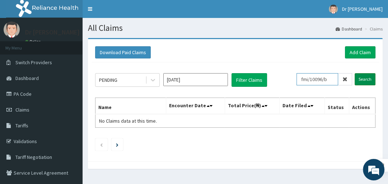
type input "fmi/10096/b"
click at [362, 79] on input "Search" at bounding box center [365, 79] width 21 height 12
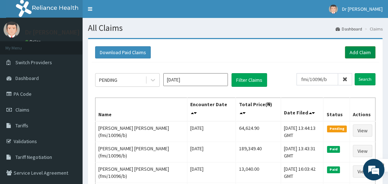
click at [362, 53] on link "Add Claim" at bounding box center [360, 52] width 31 height 12
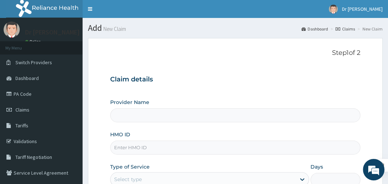
type input "Arise and Shine Hospital"
click at [161, 149] on input "HMO ID" at bounding box center [235, 148] width 250 height 14
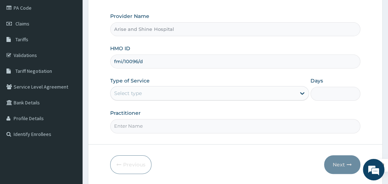
scroll to position [103, 0]
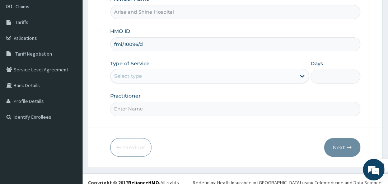
type input "fmi/10096/d"
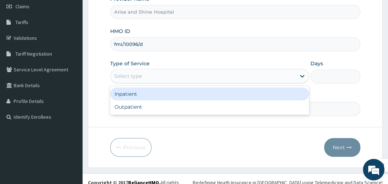
click at [233, 79] on div "Select type" at bounding box center [203, 75] width 185 height 11
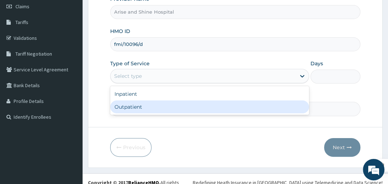
click at [224, 110] on div "Outpatient" at bounding box center [209, 107] width 199 height 13
type input "1"
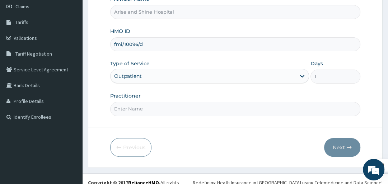
click at [167, 111] on input "Practitioner" at bounding box center [235, 109] width 250 height 14
type input "gp"
click at [339, 147] on button "Next" at bounding box center [342, 147] width 36 height 19
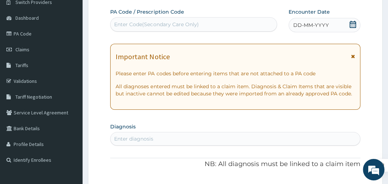
scroll to position [57, 0]
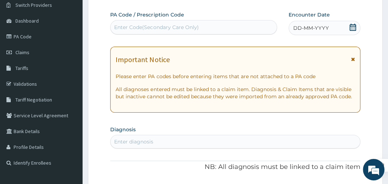
click at [202, 28] on div "Enter Code(Secondary Care Only)" at bounding box center [194, 27] width 166 height 11
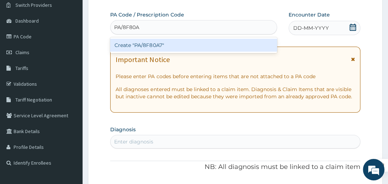
type input "PA/8F80A7"
click at [203, 47] on div "Create "PA/8F80A7"" at bounding box center [193, 45] width 167 height 13
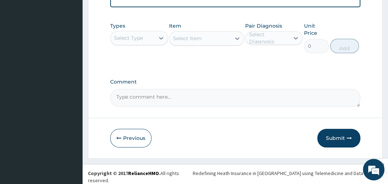
scroll to position [461, 0]
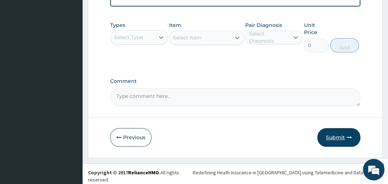
click at [338, 140] on button "Submit" at bounding box center [339, 137] width 43 height 19
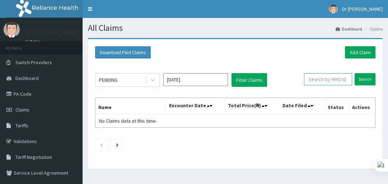
click at [334, 79] on input "text" at bounding box center [328, 79] width 48 height 12
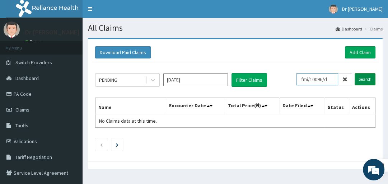
type input "fmi/10096/d"
click at [364, 79] on input "Search" at bounding box center [365, 79] width 21 height 12
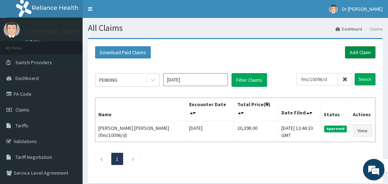
click at [357, 52] on link "Add Claim" at bounding box center [360, 52] width 31 height 12
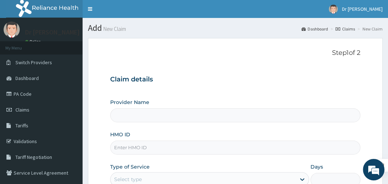
type input "Arise and Shine Hospital"
click at [168, 151] on input "HMO ID" at bounding box center [235, 148] width 250 height 14
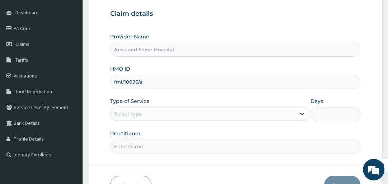
scroll to position [69, 0]
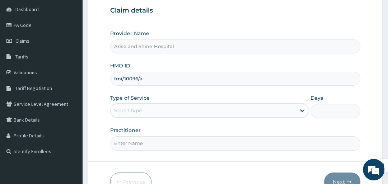
type input "fmi/10096/a"
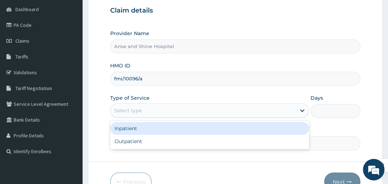
click at [151, 112] on div "Select type" at bounding box center [203, 110] width 185 height 11
click at [147, 130] on div "Inpatient" at bounding box center [209, 128] width 199 height 13
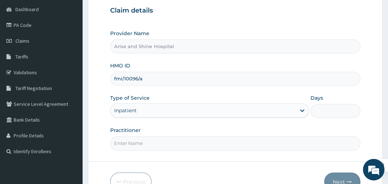
click at [325, 113] on input "Days" at bounding box center [336, 111] width 50 height 14
click at [339, 108] on input "Days" at bounding box center [336, 111] width 50 height 14
type input "3"
click at [249, 139] on input "Practitioner" at bounding box center [235, 144] width 250 height 14
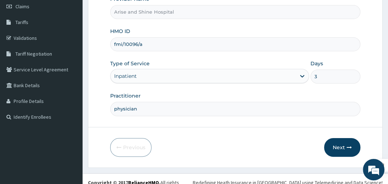
scroll to position [110, 0]
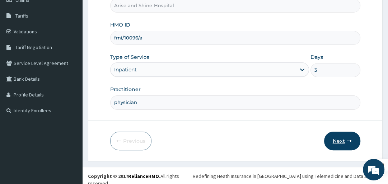
type input "physician"
click at [345, 139] on button "Next" at bounding box center [342, 141] width 36 height 19
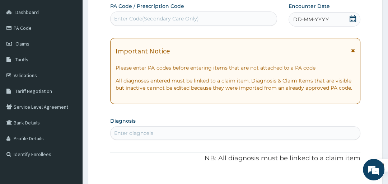
scroll to position [52, 0]
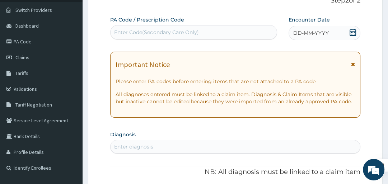
click at [216, 30] on div "Enter Code(Secondary Care Only)" at bounding box center [194, 32] width 166 height 11
click at [198, 32] on div "Enter Code(Secondary Care Only)" at bounding box center [194, 32] width 166 height 11
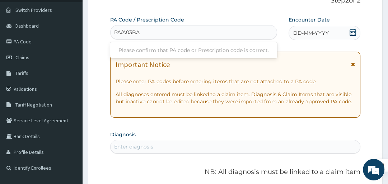
type input "PA/A03BAF"
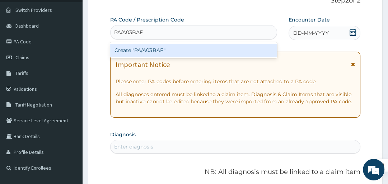
click at [189, 53] on div "Create "PA/A03BAF"" at bounding box center [193, 50] width 167 height 13
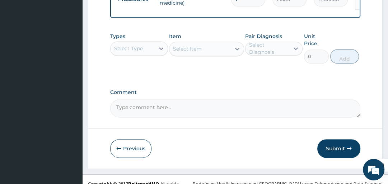
scroll to position [717, 0]
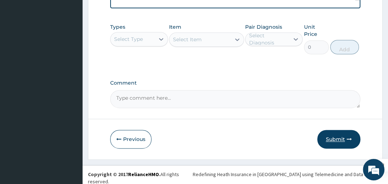
click at [340, 140] on button "Submit" at bounding box center [339, 139] width 43 height 19
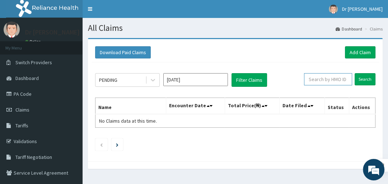
click at [321, 79] on input "text" at bounding box center [328, 79] width 48 height 12
type input "fmi/10096/a"
click at [365, 79] on input "Search" at bounding box center [365, 79] width 21 height 12
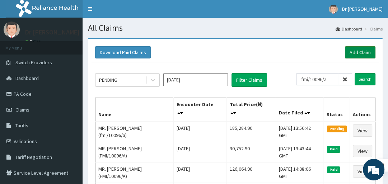
click at [368, 53] on link "Add Claim" at bounding box center [360, 52] width 31 height 12
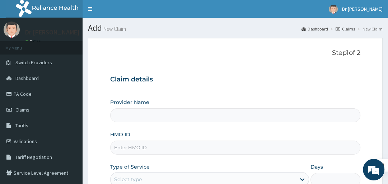
type input "Arise and Shine Hospital"
click at [166, 144] on input "HMO ID" at bounding box center [235, 148] width 250 height 14
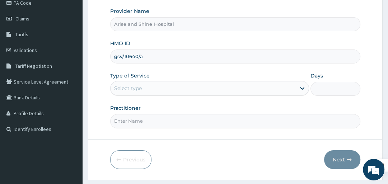
scroll to position [92, 0]
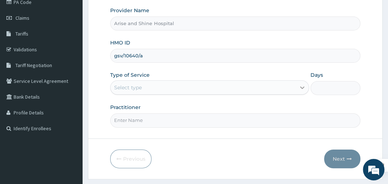
type input "gsv/10640/a"
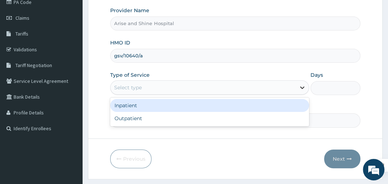
click at [302, 90] on icon at bounding box center [302, 87] width 7 height 7
click at [286, 106] on div "Inpatient" at bounding box center [209, 105] width 199 height 13
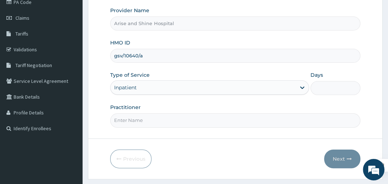
click at [345, 84] on input "Days" at bounding box center [336, 88] width 50 height 14
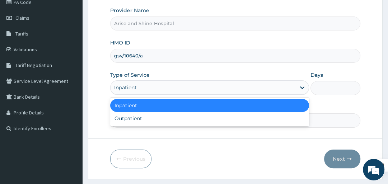
click at [259, 80] on div "Inpatient" at bounding box center [209, 87] width 199 height 14
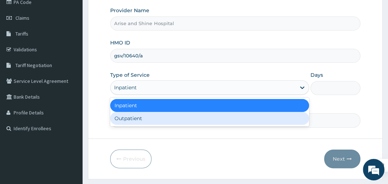
click at [242, 118] on div "Outpatient" at bounding box center [209, 118] width 199 height 13
type input "1"
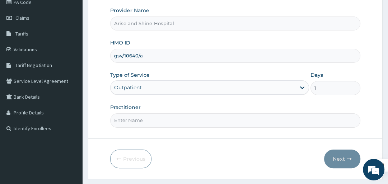
click at [162, 122] on input "Practitioner" at bounding box center [235, 121] width 250 height 14
type input "gp"
click at [340, 160] on button "Next" at bounding box center [342, 159] width 36 height 19
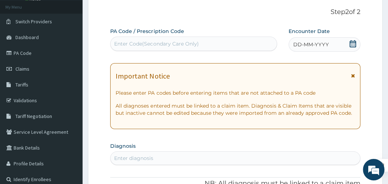
scroll to position [34, 0]
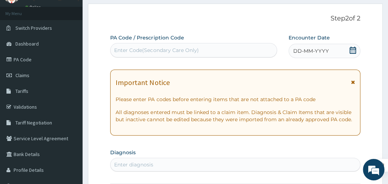
click at [165, 49] on div "Enter Code(Secondary Care Only)" at bounding box center [156, 50] width 84 height 7
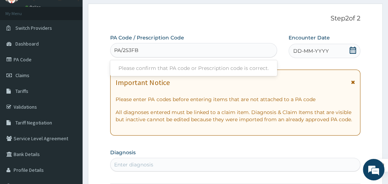
type input "PA/253FB0"
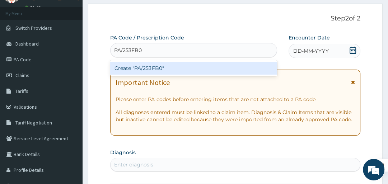
click at [160, 66] on div "Create "PA/253FB0"" at bounding box center [193, 68] width 167 height 13
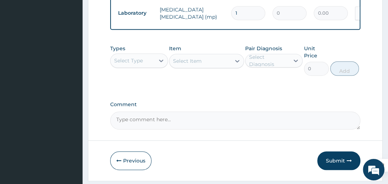
scroll to position [570, 0]
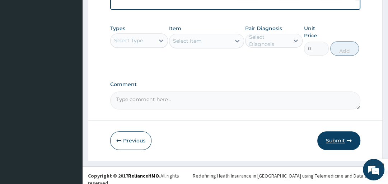
click at [336, 141] on button "Submit" at bounding box center [339, 140] width 43 height 19
click at [133, 138] on button "Previous" at bounding box center [130, 140] width 41 height 19
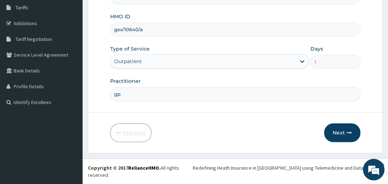
scroll to position [110, 0]
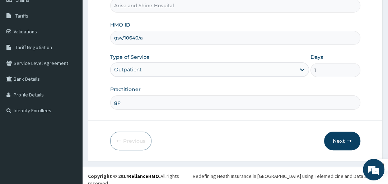
click at [145, 36] on input "gsv/10640/a" at bounding box center [235, 38] width 250 height 14
type input "gsv/10342/b"
click at [338, 142] on button "Next" at bounding box center [342, 141] width 36 height 19
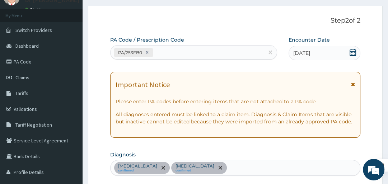
scroll to position [29, 0]
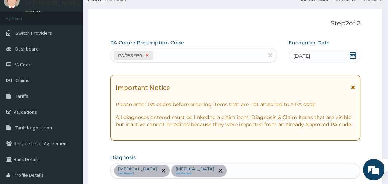
click at [147, 55] on icon at bounding box center [147, 55] width 3 height 3
click at [138, 56] on div "Enter Code(Secondary Care Only)" at bounding box center [156, 55] width 84 height 7
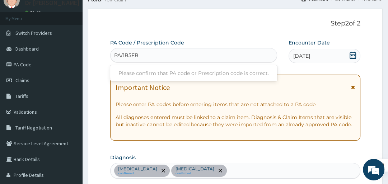
type input "PA/1B5FBA"
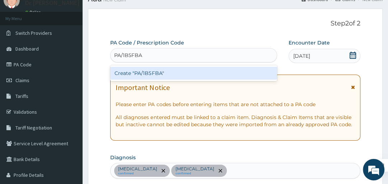
click at [138, 73] on div "Create "PA/1B5FBA"" at bounding box center [193, 73] width 167 height 13
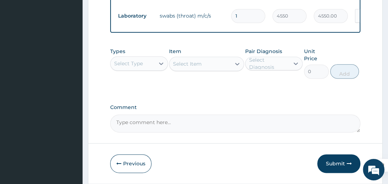
scroll to position [670, 0]
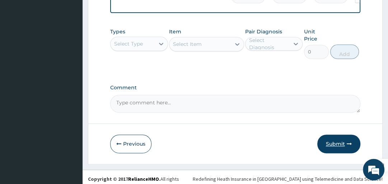
click at [335, 140] on button "Submit" at bounding box center [339, 144] width 43 height 19
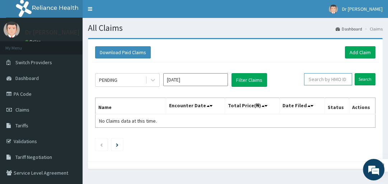
click at [327, 80] on input "text" at bounding box center [328, 79] width 48 height 12
type input "gsv/10342/b"
click at [366, 78] on input "Search" at bounding box center [365, 79] width 21 height 12
